Goal: Entertainment & Leisure: Consume media (video, audio)

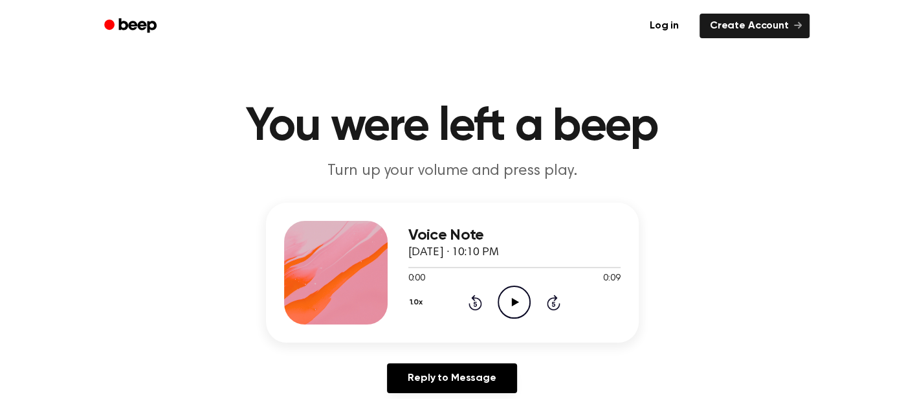
click at [517, 304] on icon "Play Audio" at bounding box center [514, 301] width 33 height 33
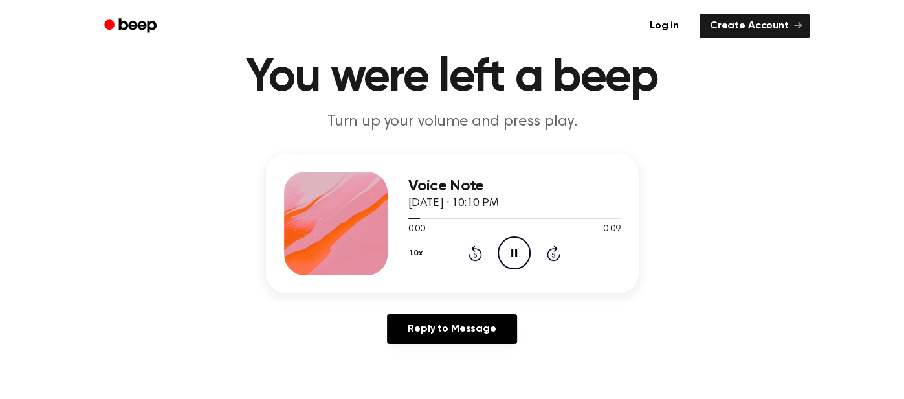
scroll to position [50, 0]
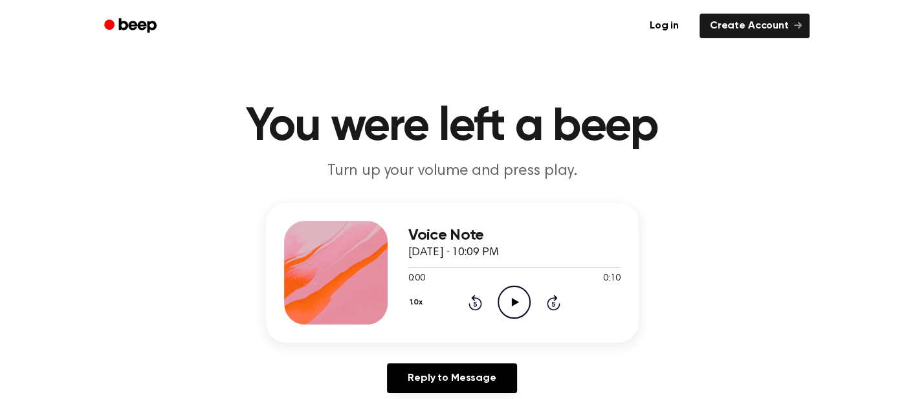
click at [513, 297] on icon "Play Audio" at bounding box center [514, 301] width 33 height 33
click at [513, 297] on icon "Pause Audio" at bounding box center [514, 301] width 33 height 33
click at [521, 286] on icon "Play Audio" at bounding box center [514, 301] width 33 height 33
click at [509, 311] on icon "Play Audio" at bounding box center [514, 301] width 33 height 33
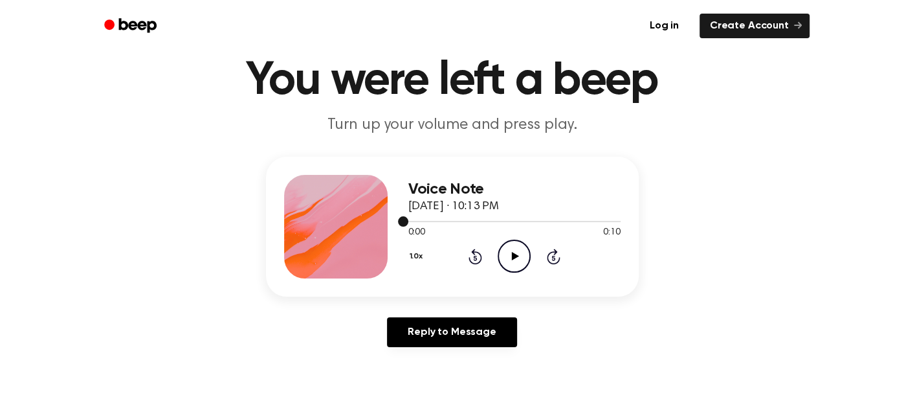
scroll to position [45, 0]
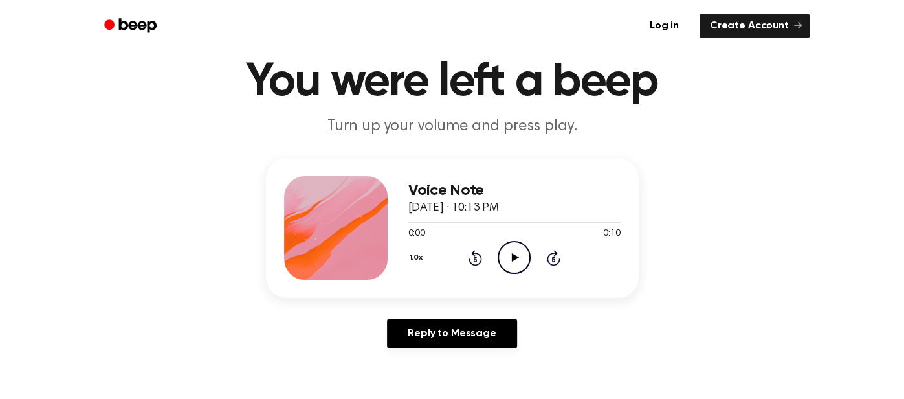
click at [556, 256] on icon "Skip 5 seconds" at bounding box center [553, 257] width 14 height 17
click at [518, 258] on icon "Play Audio" at bounding box center [514, 257] width 33 height 33
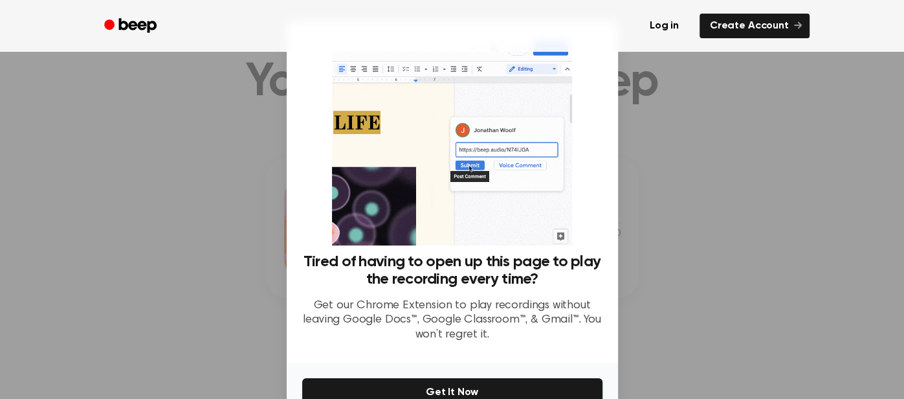
click at [795, 71] on div at bounding box center [452, 199] width 904 height 399
click at [664, 134] on div at bounding box center [452, 199] width 904 height 399
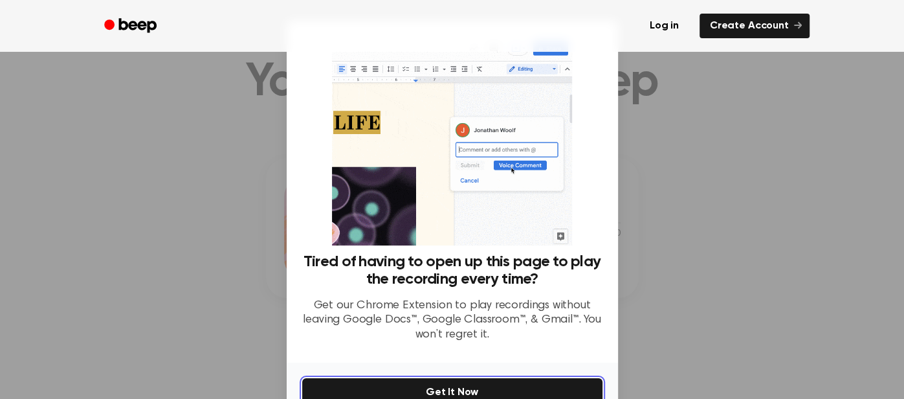
click at [541, 386] on button "Get It Now" at bounding box center [452, 392] width 300 height 28
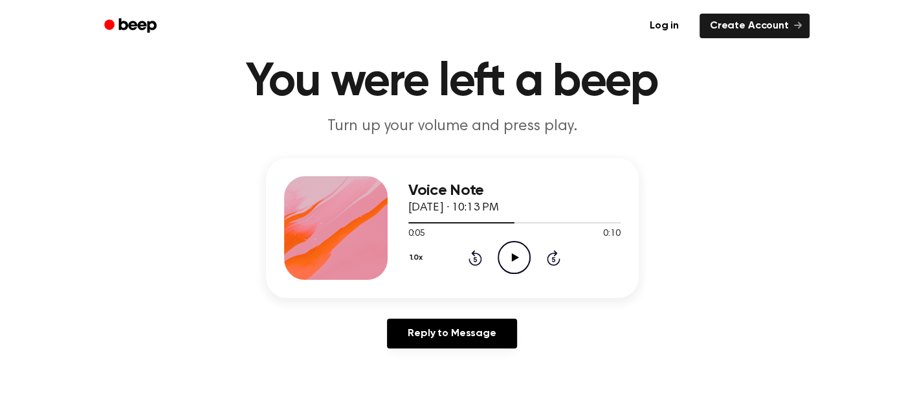
click at [516, 267] on icon "Play Audio" at bounding box center [514, 257] width 33 height 33
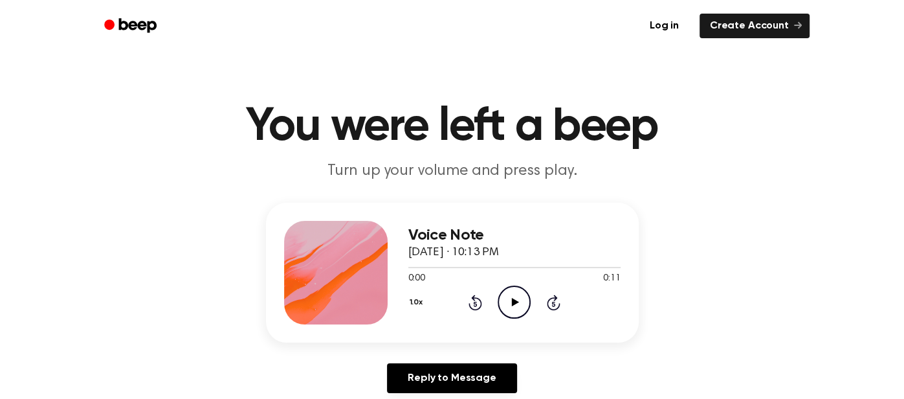
click at [550, 303] on icon "Skip 5 seconds" at bounding box center [553, 302] width 14 height 17
click at [514, 303] on icon at bounding box center [515, 302] width 7 height 8
click at [556, 298] on icon at bounding box center [554, 303] width 14 height 16
click at [505, 298] on icon "Play Audio" at bounding box center [514, 301] width 33 height 33
click at [554, 298] on icon at bounding box center [554, 303] width 14 height 16
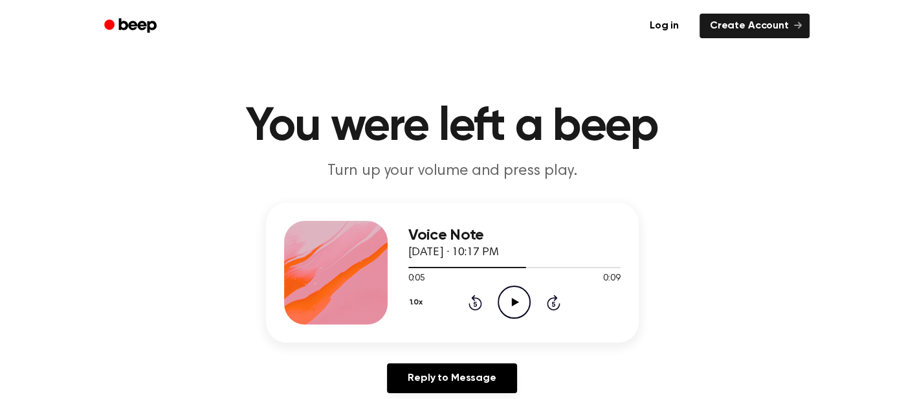
click at [554, 298] on icon at bounding box center [554, 303] width 14 height 16
click at [516, 294] on icon "Play Audio" at bounding box center [514, 301] width 33 height 33
click at [480, 302] on icon at bounding box center [476, 303] width 14 height 16
click at [528, 306] on icon "Play Audio" at bounding box center [514, 301] width 33 height 33
click at [509, 284] on div "0:00 0:10" at bounding box center [514, 279] width 212 height 14
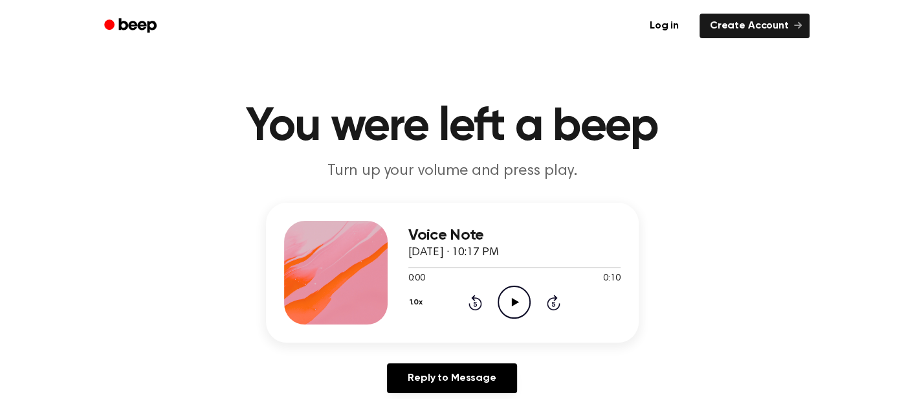
click at [511, 292] on icon "Play Audio" at bounding box center [514, 301] width 33 height 33
click at [522, 293] on icon "Play Audio" at bounding box center [514, 301] width 33 height 33
click at [529, 292] on icon "Play Audio" at bounding box center [514, 301] width 33 height 33
